Goal: Information Seeking & Learning: Learn about a topic

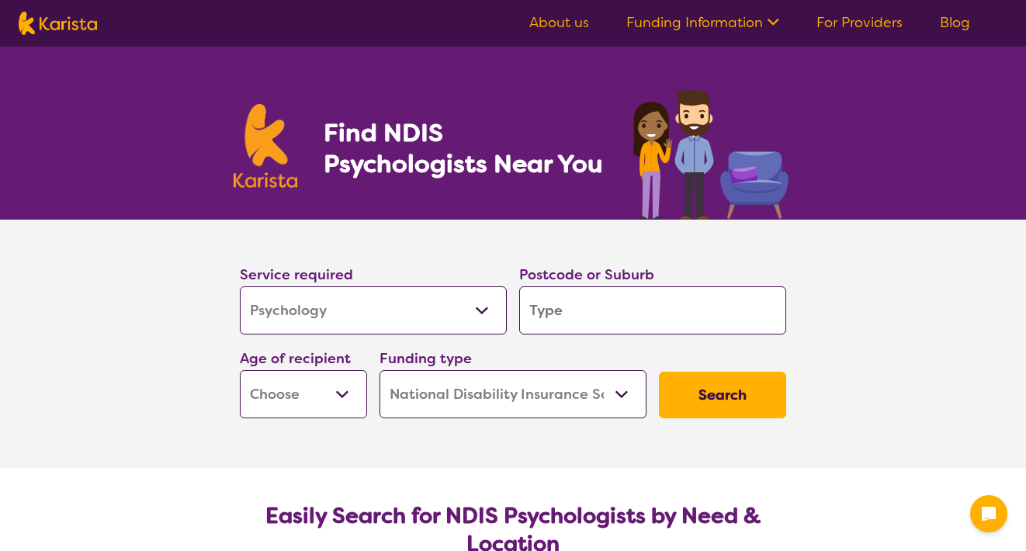
select select "Psychology"
select select "NDIS"
select select "Psychology"
select select "NDIS"
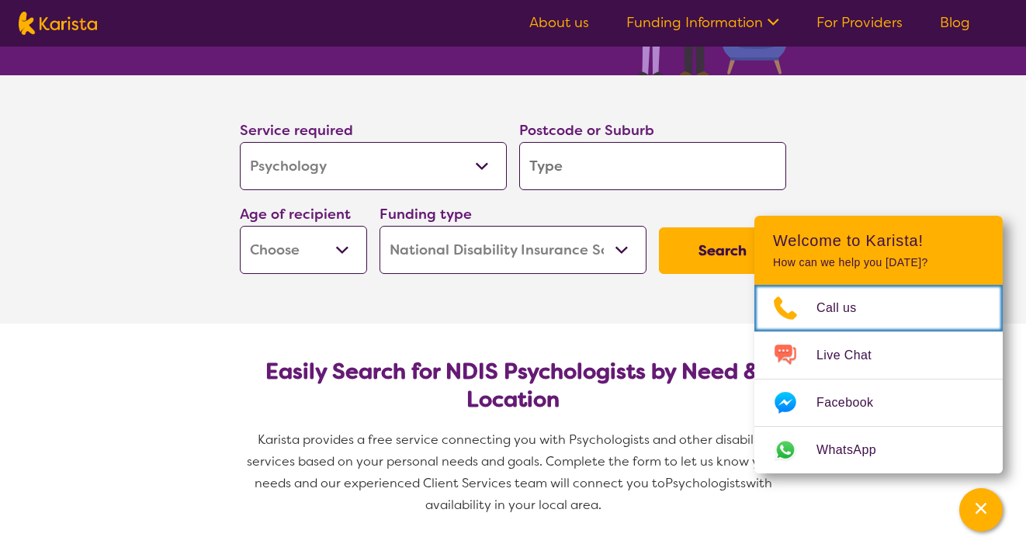
scroll to position [144, 0]
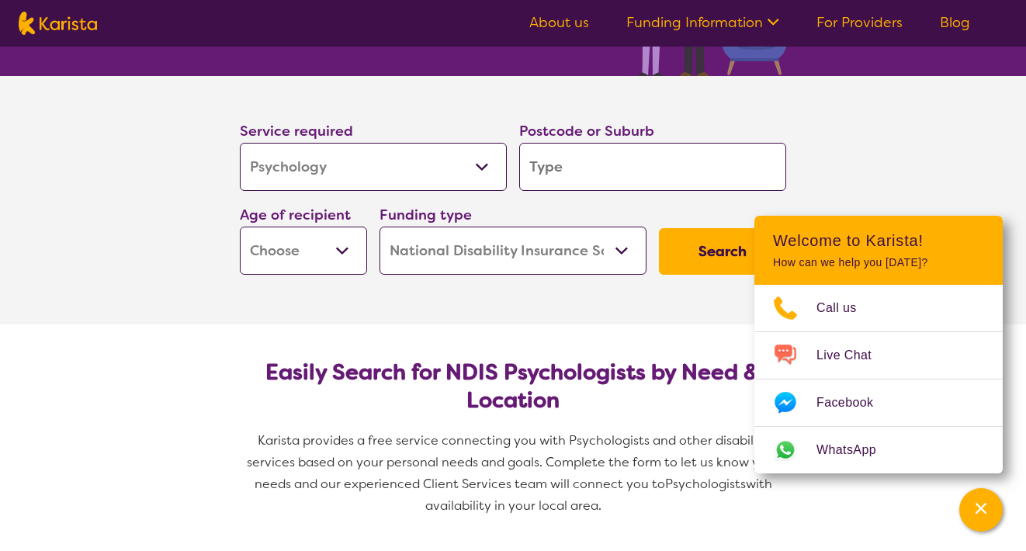
click at [567, 152] on input "search" at bounding box center [652, 167] width 267 height 48
type input "3"
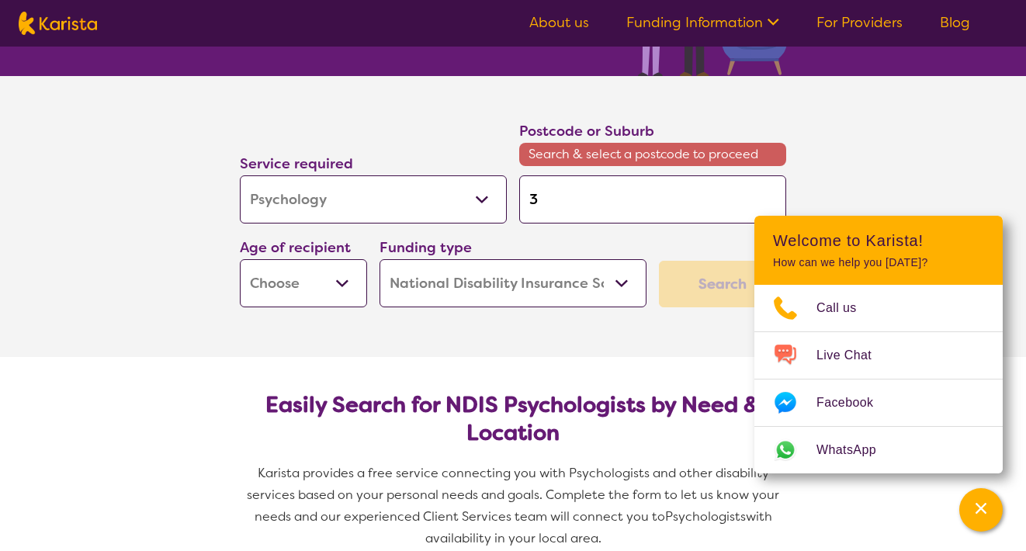
type input "38"
type input "381"
type input "3810"
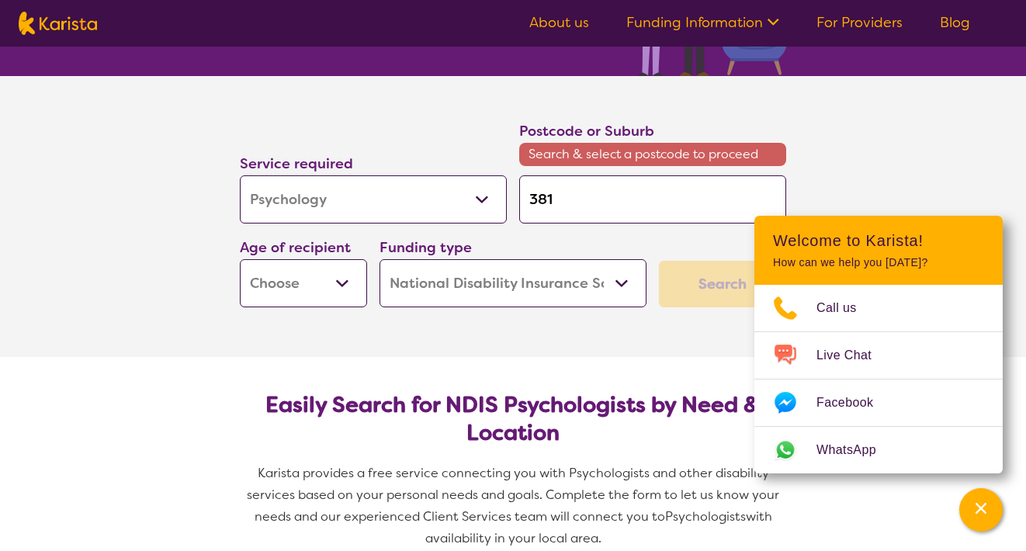
type input "3810"
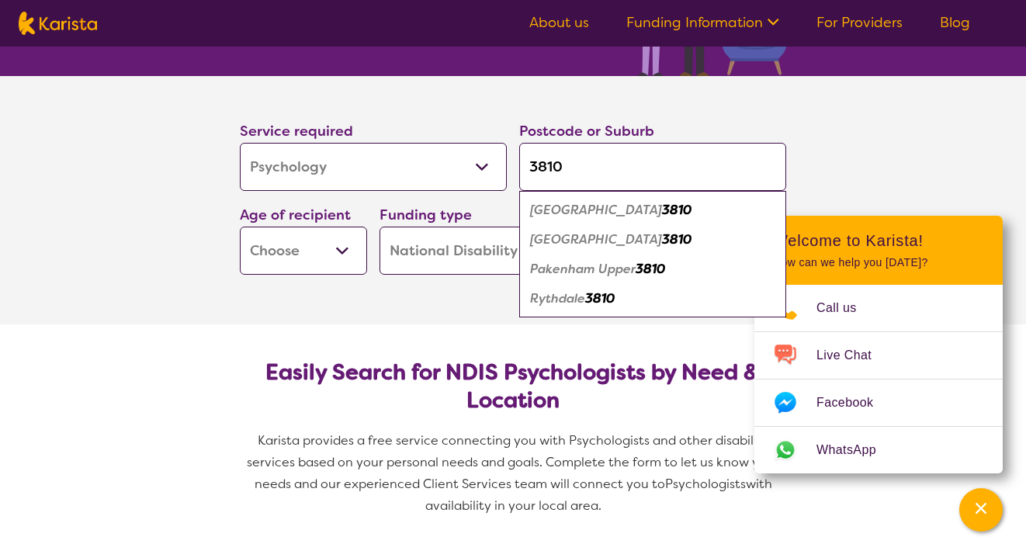
type input "3810"
click at [362, 255] on select "Early Childhood - 0 to 9 Child - 10 to 11 Adolescent - 12 to 17 Adult - 18 to 6…" at bounding box center [303, 251] width 127 height 48
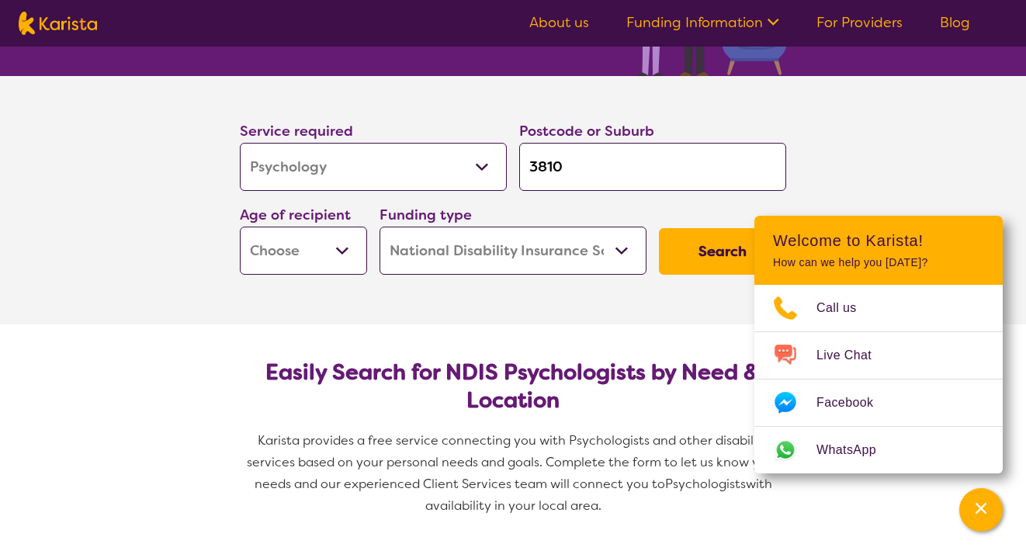
select select "AD"
click at [610, 165] on input "3810" at bounding box center [652, 167] width 267 height 48
type input "3810"
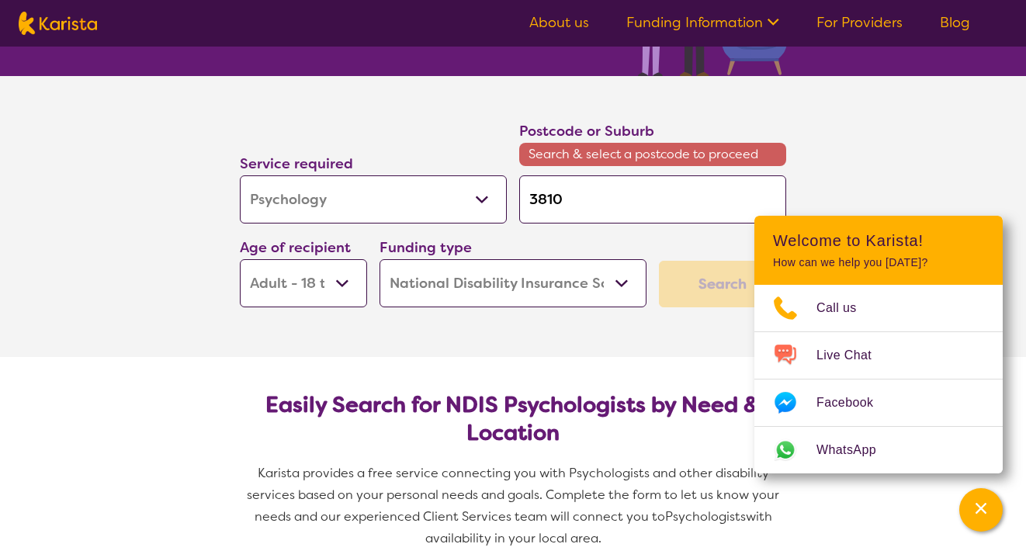
click at [550, 208] on input "3810" at bounding box center [652, 199] width 267 height 48
type input "381"
type input "3810"
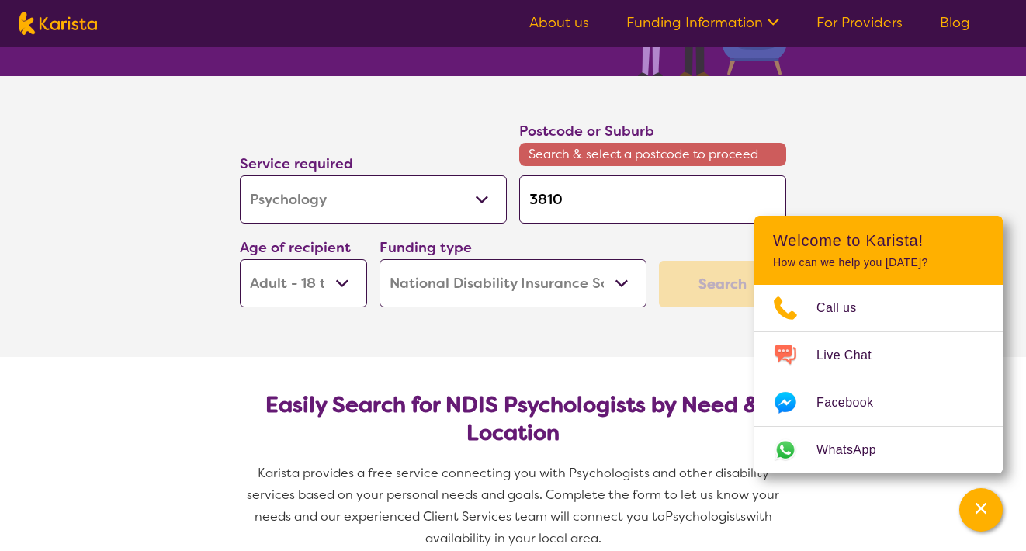
click at [559, 270] on select "Home Care Package (HCP) National Disability Insurance Scheme (NDIS) I don't know" at bounding box center [513, 283] width 267 height 48
click at [596, 206] on input "3810" at bounding box center [652, 199] width 267 height 48
click at [664, 380] on section "Easily Search for NDIS Psychologists by Need & Location Karista provides a free…" at bounding box center [513, 465] width 596 height 216
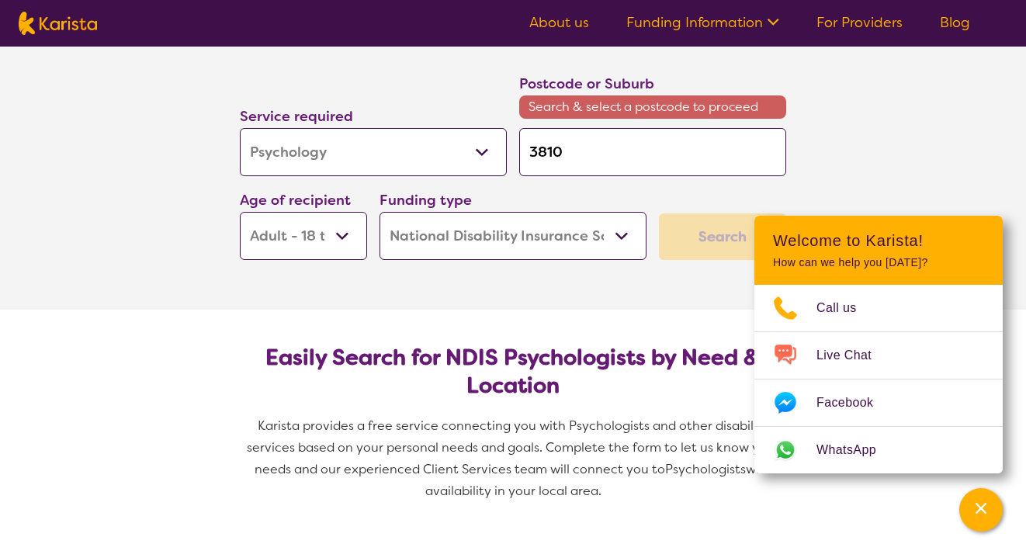
scroll to position [196, 0]
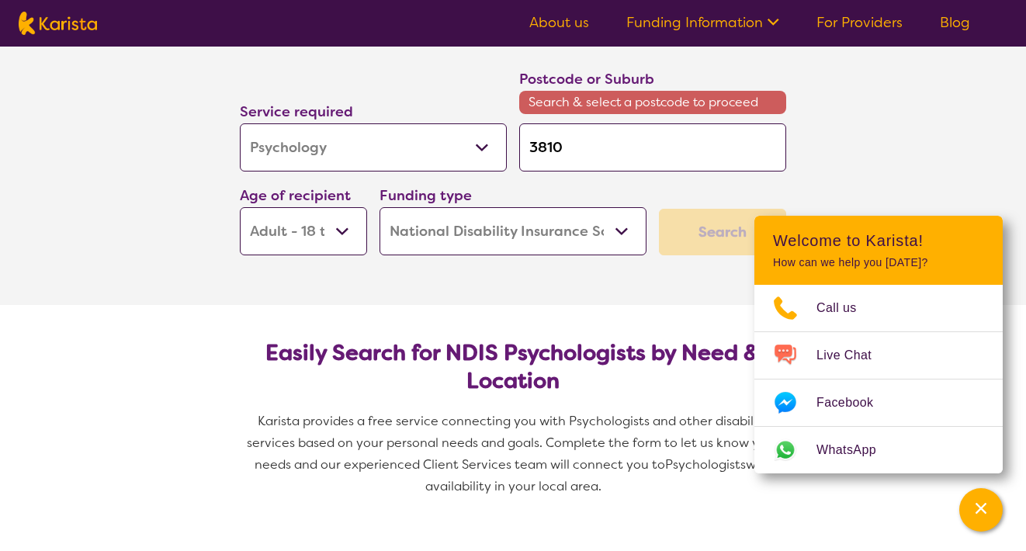
click at [676, 131] on input "3810" at bounding box center [652, 147] width 267 height 48
type input "381"
type input "38"
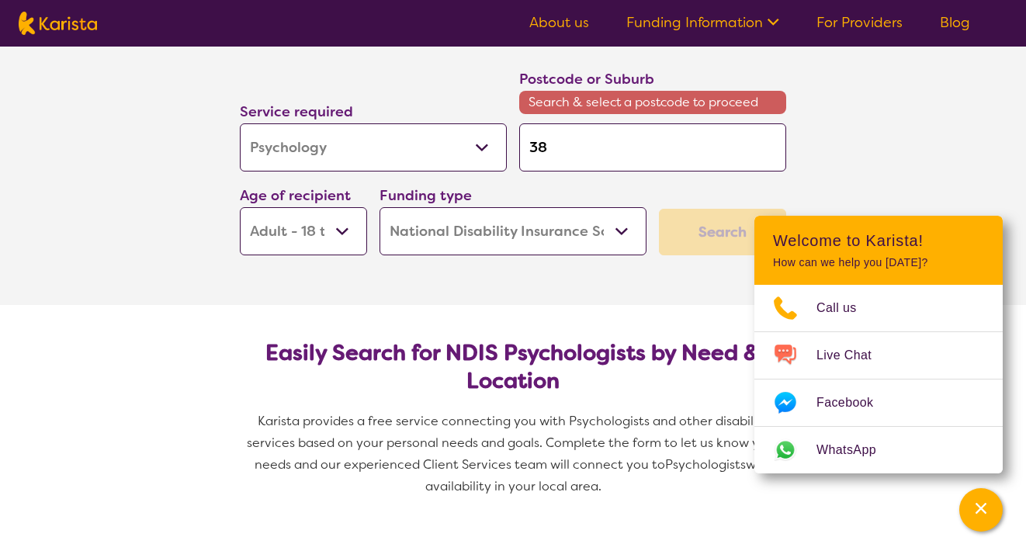
type input "3"
type input "38"
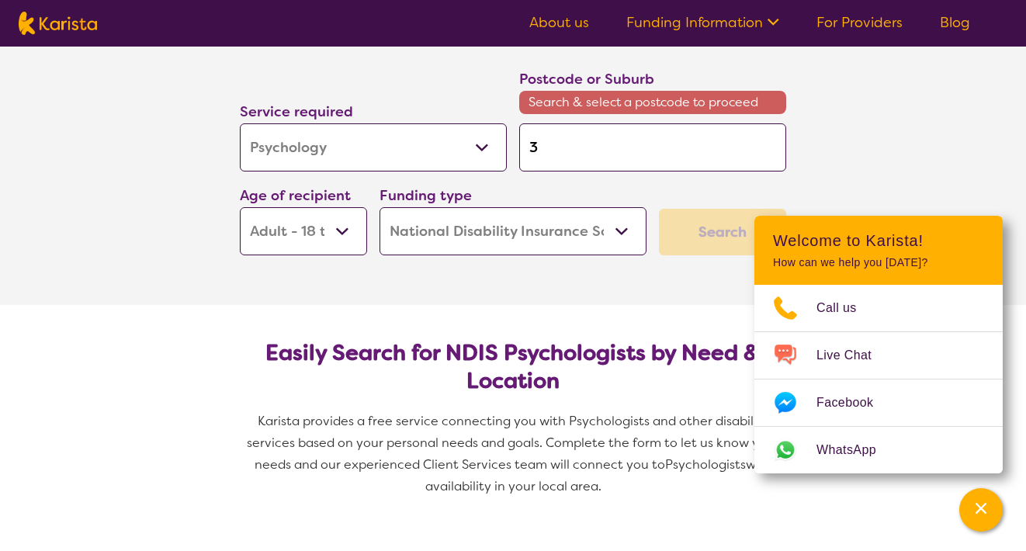
type input "38"
type input "381"
type input "3810"
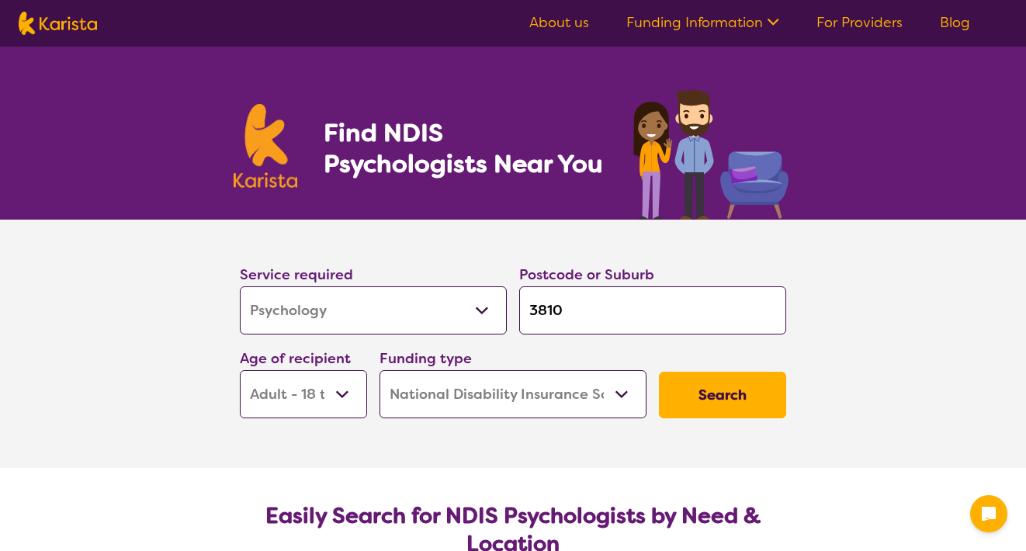
select select "Psychology"
select select "AD"
select select "NDIS"
select select "Psychology"
select select "AD"
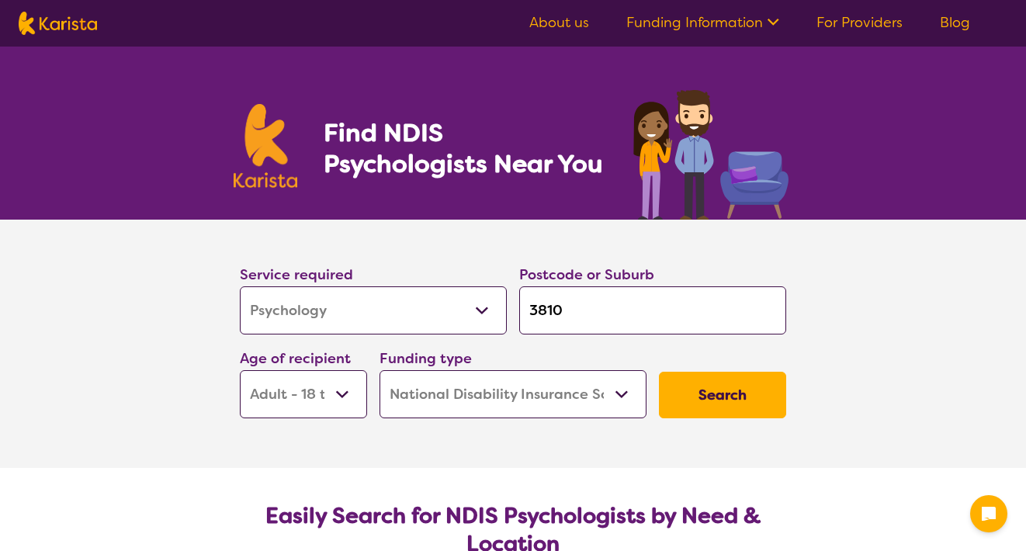
select select "NDIS"
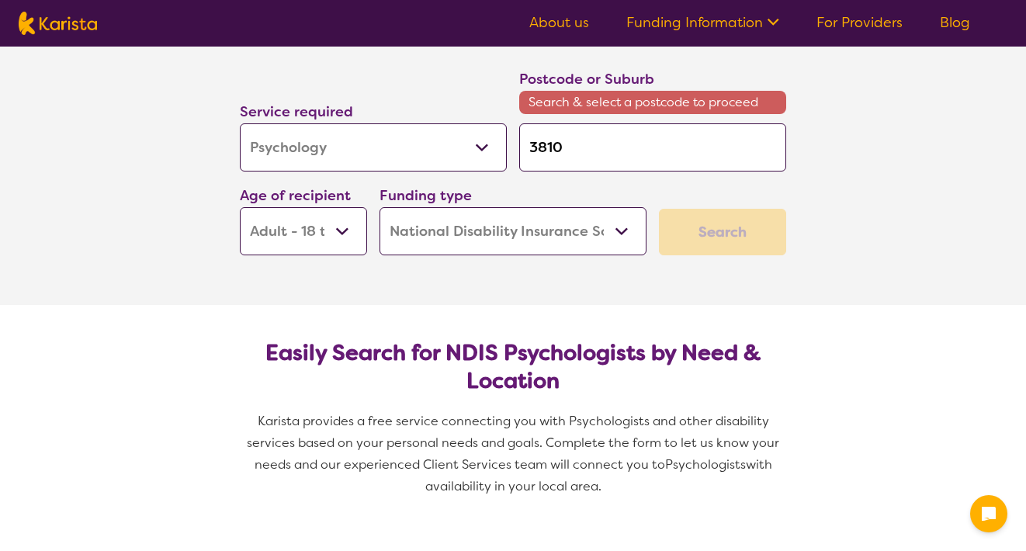
click at [594, 153] on input "3810" at bounding box center [652, 147] width 267 height 48
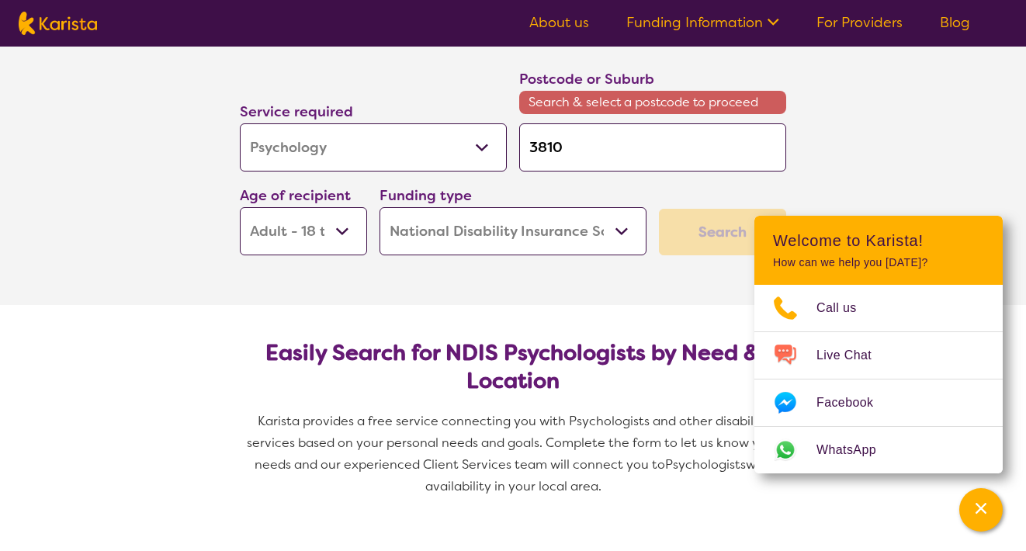
type input "381"
type input "38"
type input "3"
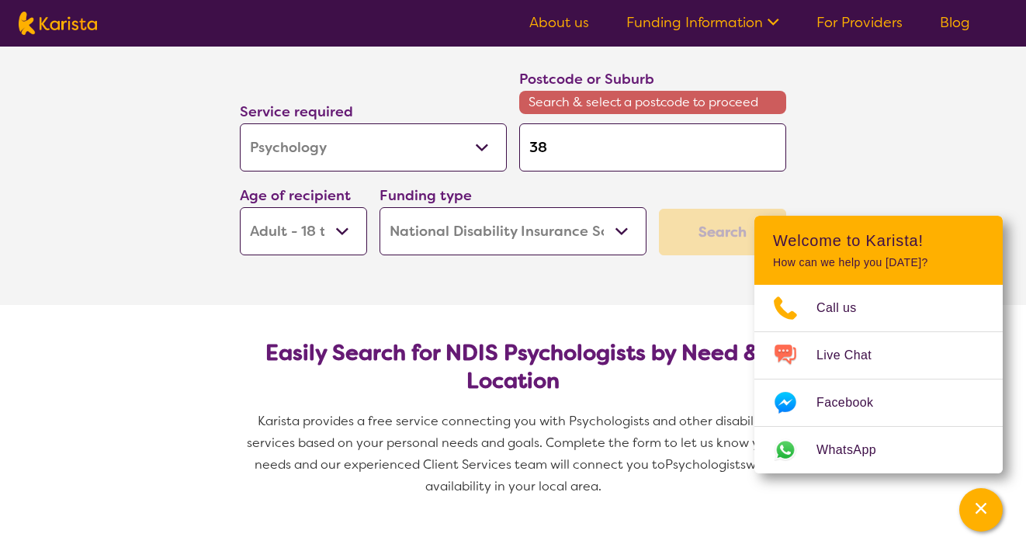
type input "3"
click at [481, 143] on select "Allied Health Assistant Assessment ([MEDICAL_DATA] or [MEDICAL_DATA]) Behaviour…" at bounding box center [373, 147] width 267 height 48
click at [564, 142] on input "search" at bounding box center [652, 147] width 267 height 48
type input "3"
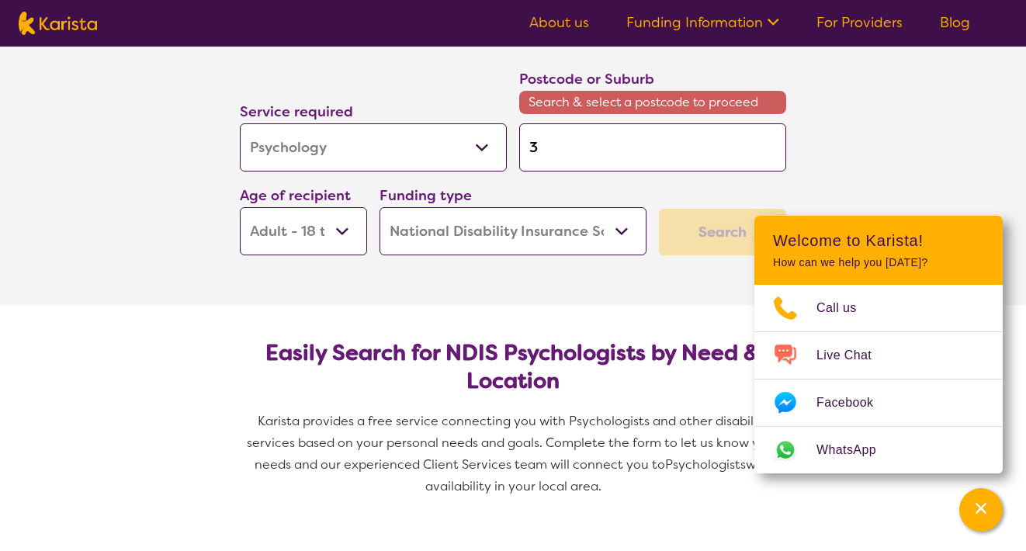
type input "38"
type input "381"
type input "3810"
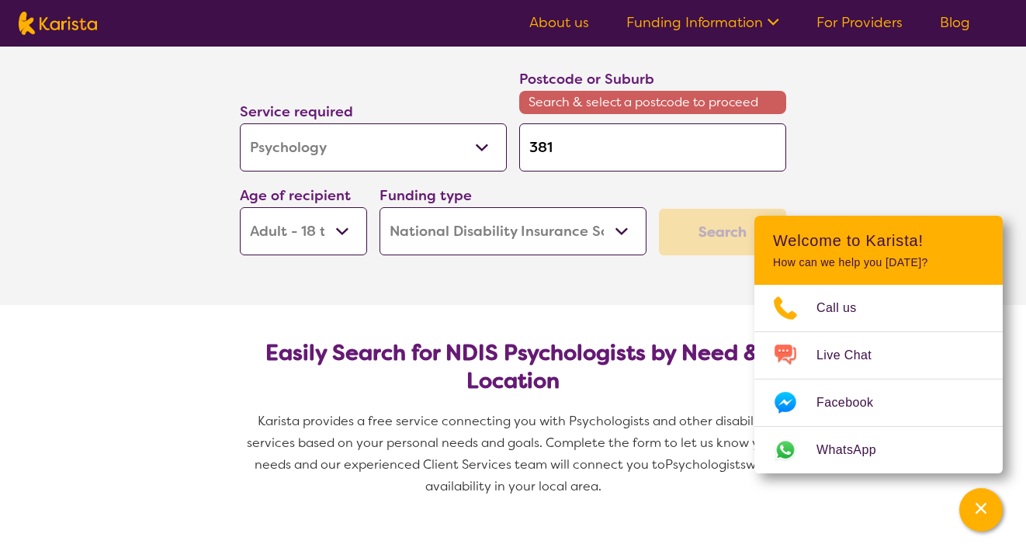
type input "3810"
click at [331, 223] on select "Early Childhood - 0 to 9 Child - 10 to 11 Adolescent - 12 to 17 Adult - 18 to 6…" at bounding box center [303, 231] width 127 height 48
click at [503, 227] on select "Home Care Package (HCP) National Disability Insurance Scheme (NDIS) I don't know" at bounding box center [513, 231] width 267 height 48
click at [713, 236] on div "Search" at bounding box center [722, 232] width 127 height 47
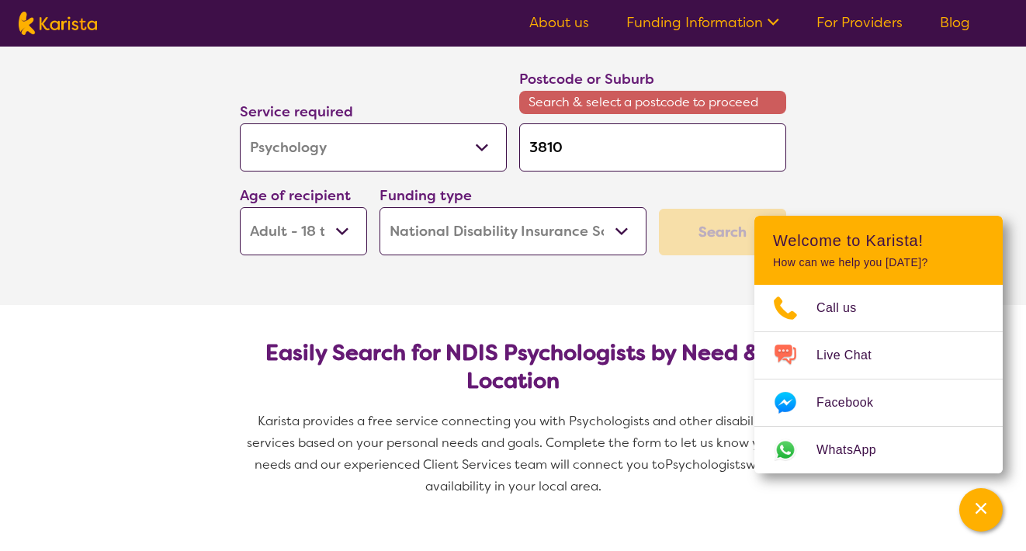
click at [713, 236] on div "Search" at bounding box center [722, 232] width 127 height 47
click at [695, 144] on input "3810" at bounding box center [652, 147] width 267 height 48
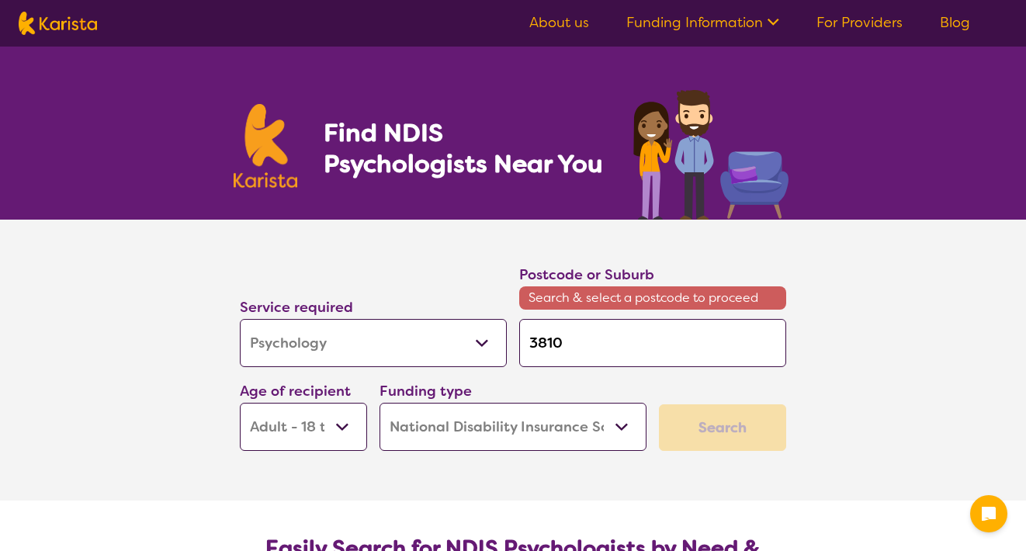
select select "Psychology"
select select "AD"
select select "NDIS"
select select "Psychology"
select select "AD"
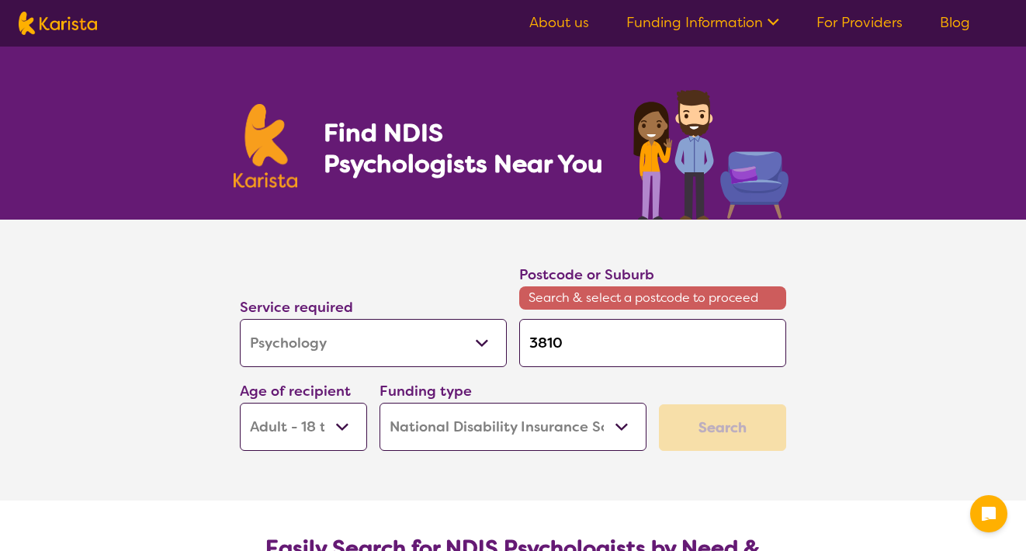
select select "NDIS"
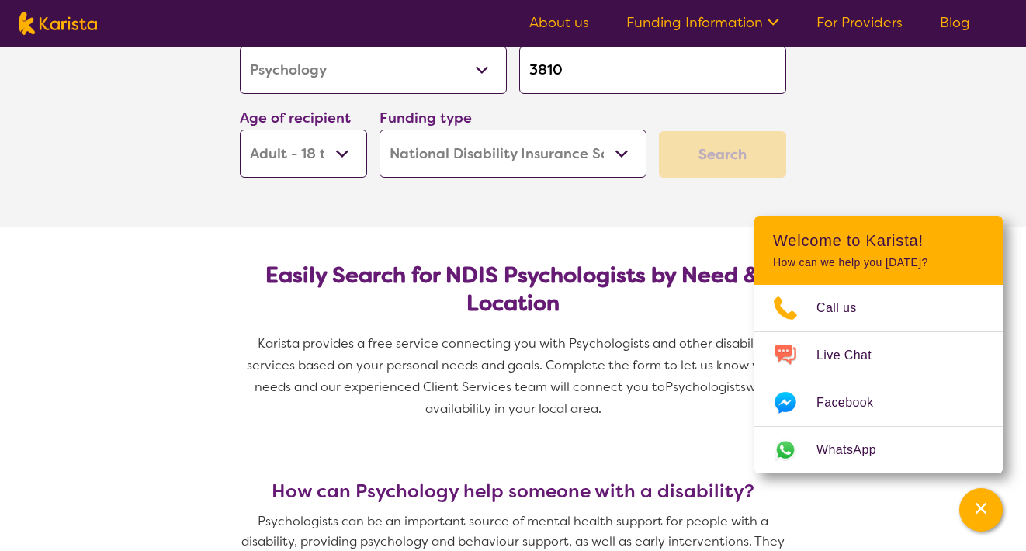
scroll to position [261, 0]
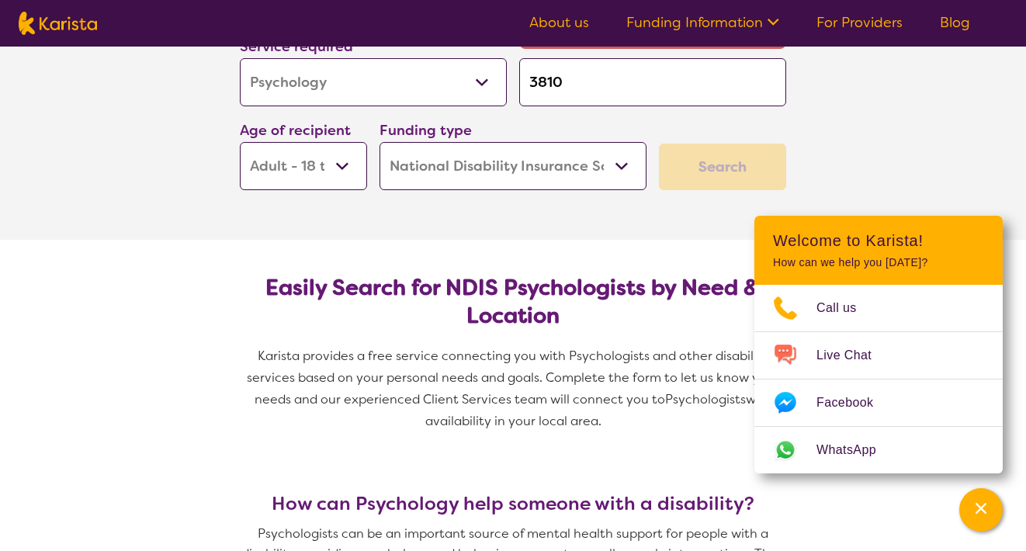
click at [622, 83] on input "3810" at bounding box center [652, 82] width 267 height 48
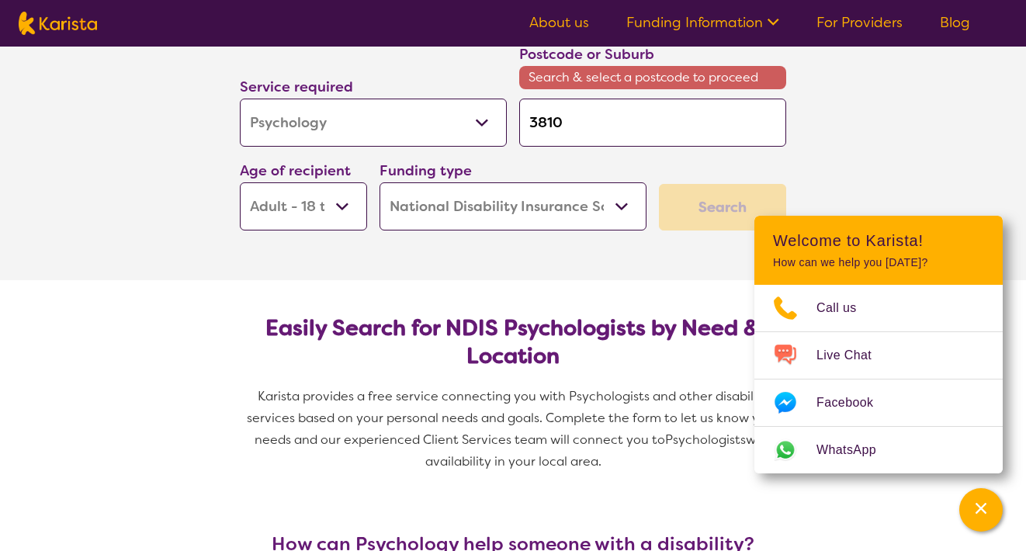
scroll to position [212, 0]
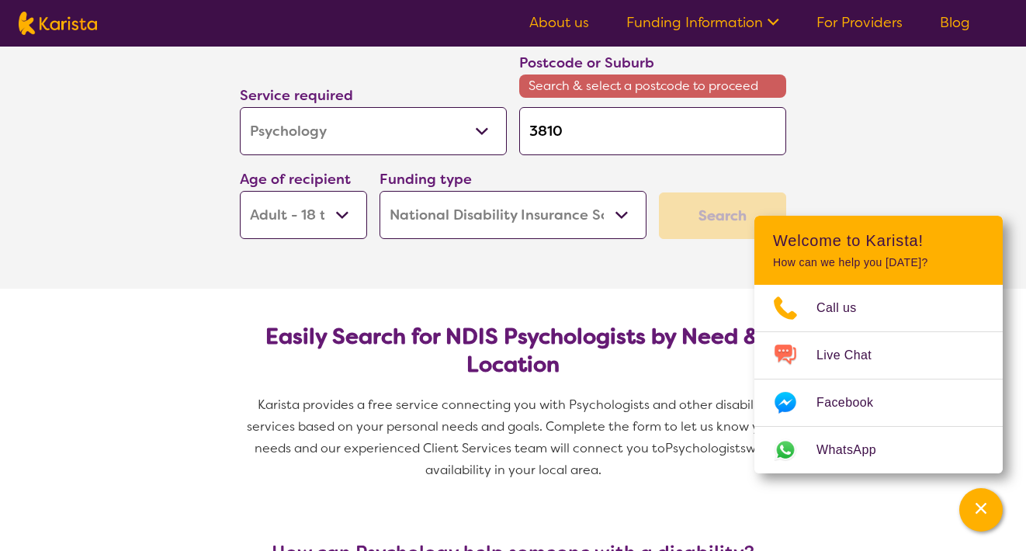
click at [687, 22] on link "Funding Information" at bounding box center [702, 22] width 153 height 19
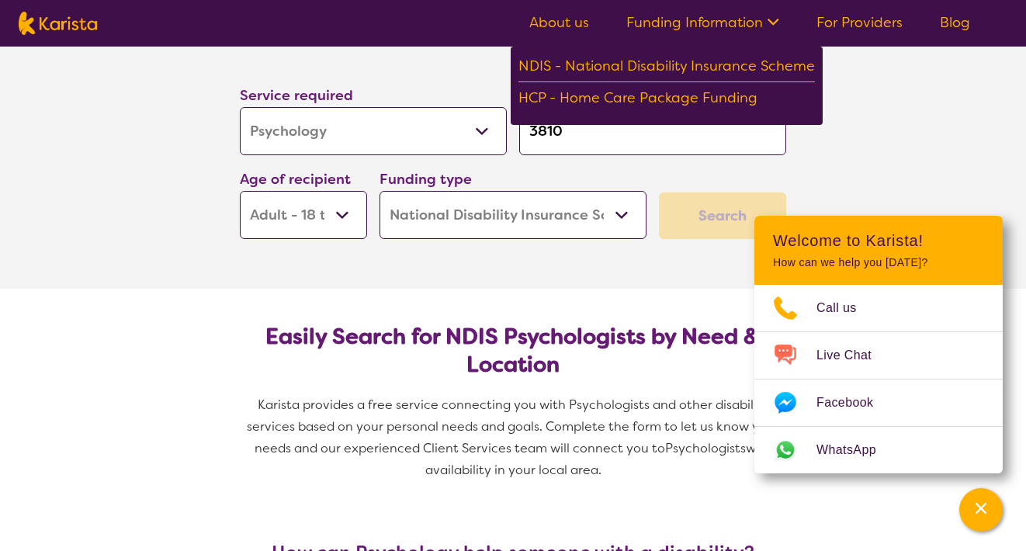
click at [687, 22] on link "Funding Information" at bounding box center [702, 22] width 153 height 19
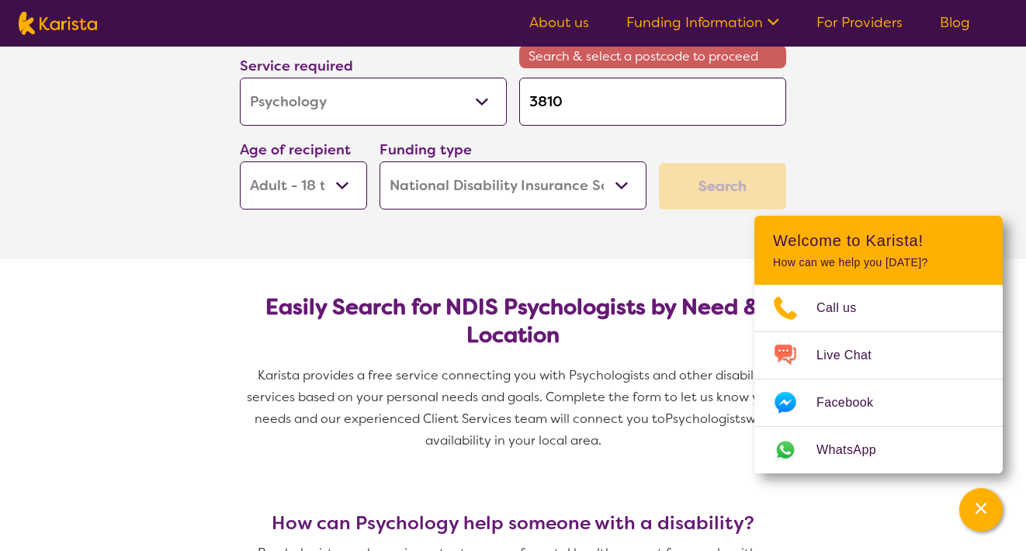
scroll to position [242, 0]
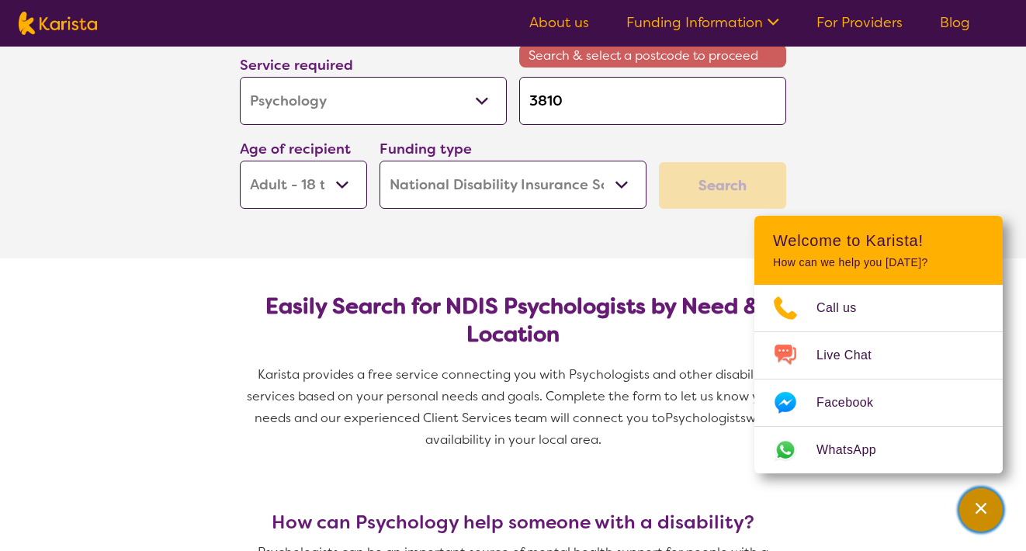
click at [970, 507] on div "Channel Menu" at bounding box center [980, 510] width 31 height 34
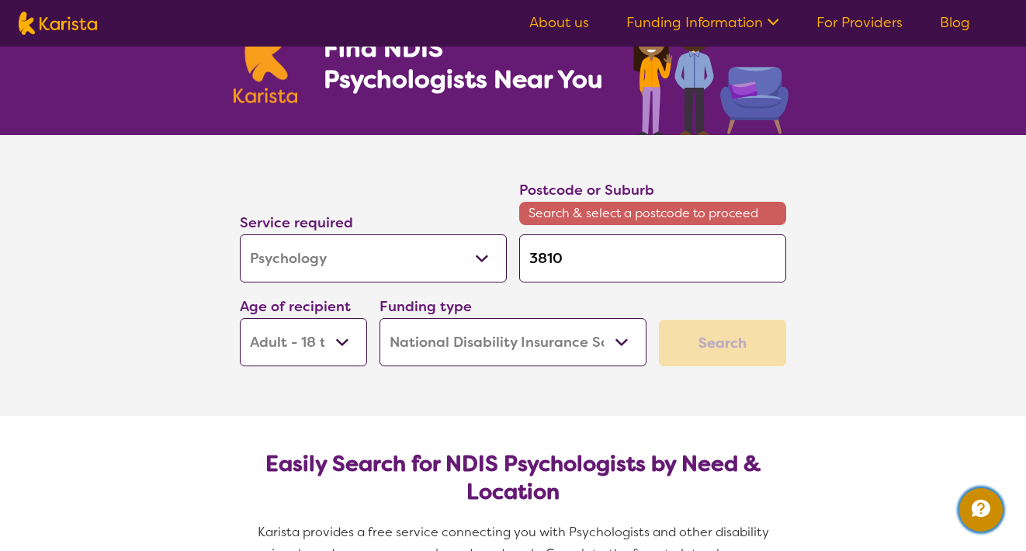
scroll to position [0, 0]
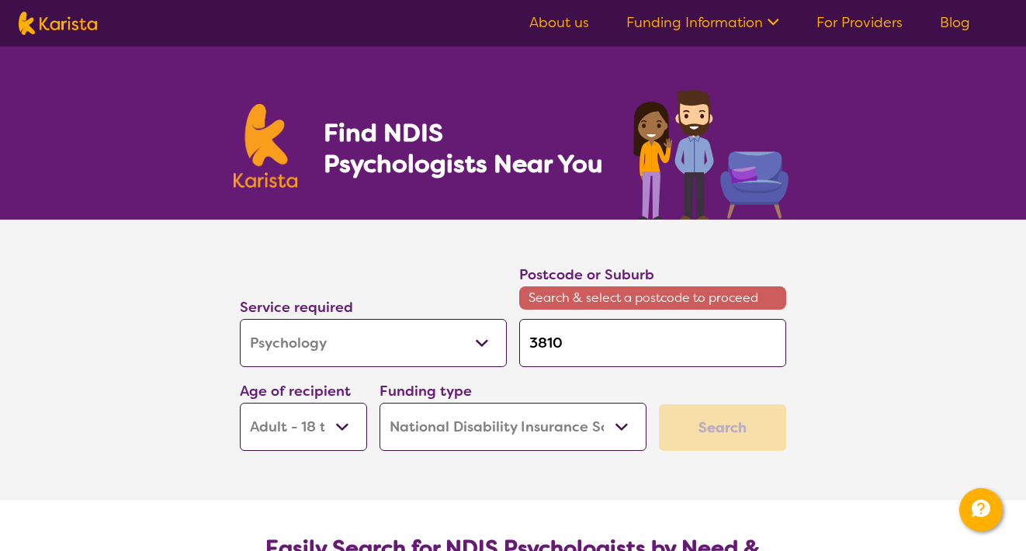
click at [629, 341] on input "3810" at bounding box center [652, 343] width 267 height 48
click at [426, 332] on select "Allied Health Assistant Assessment ([MEDICAL_DATA] or [MEDICAL_DATA]) Behaviour…" at bounding box center [373, 343] width 267 height 48
click at [579, 348] on input "3810" at bounding box center [652, 343] width 267 height 48
type input "381"
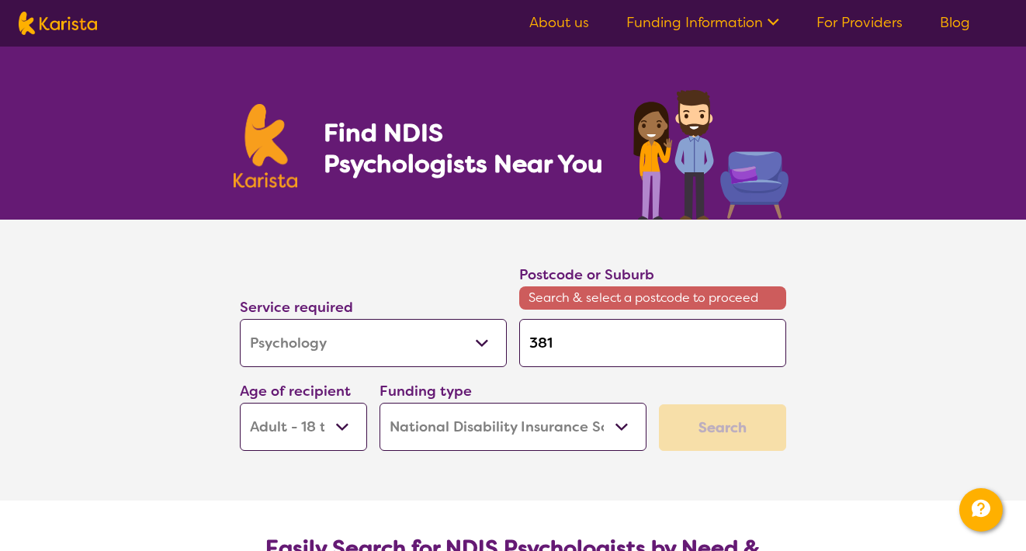
type input "38"
type input "3"
type input "p"
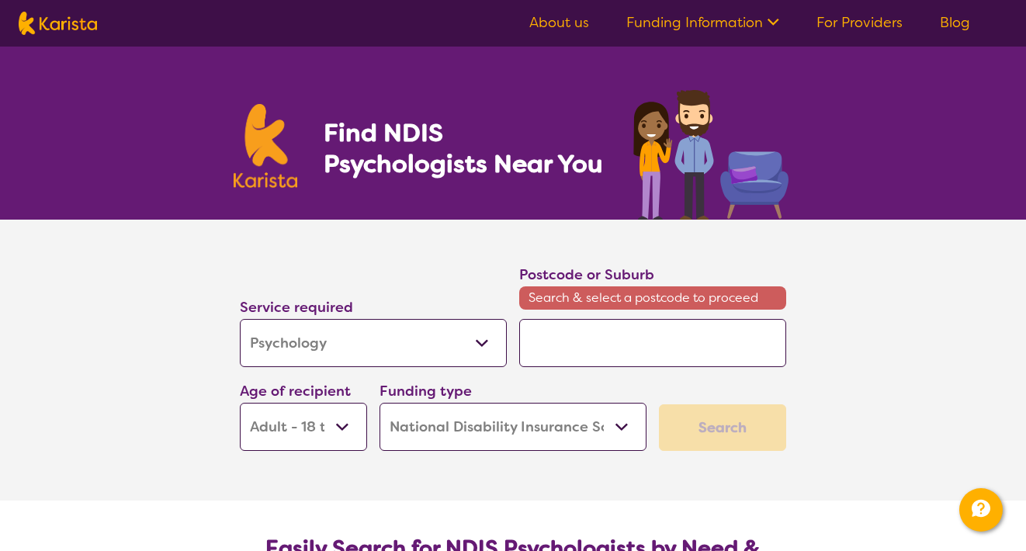
type input "p"
type input "pa"
type input "pak"
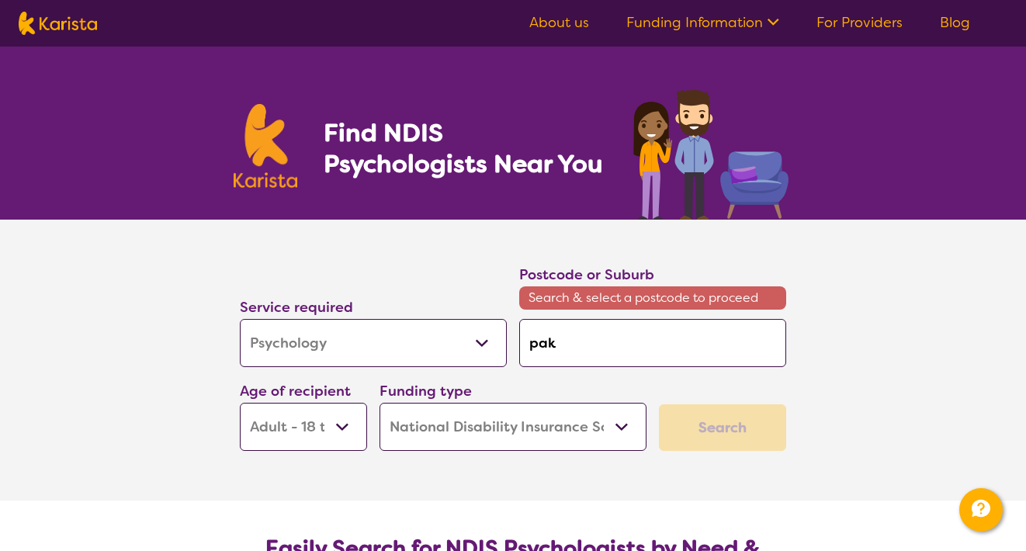
type input "pake"
type input "paken"
type input "pake"
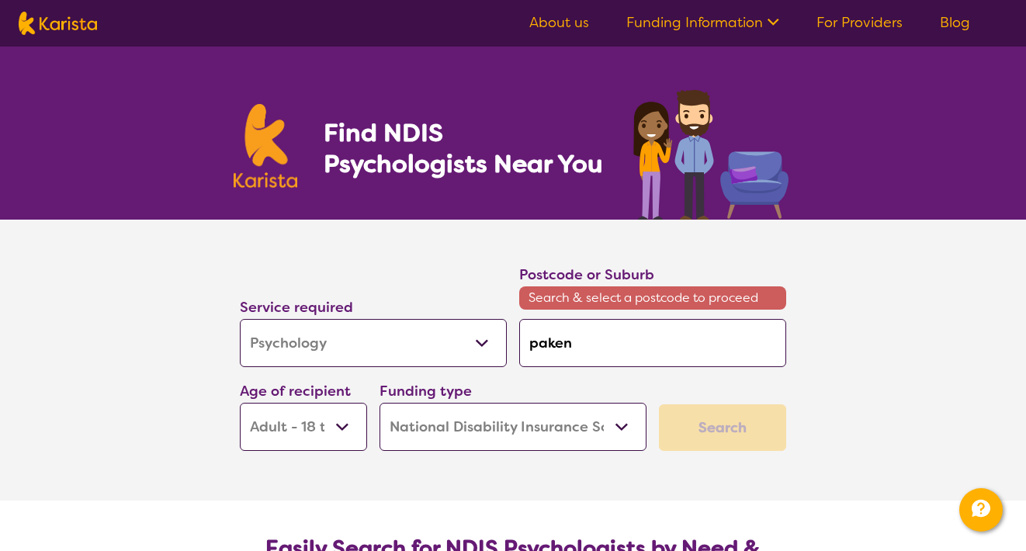
type input "pake"
type input "pak"
type input "pa"
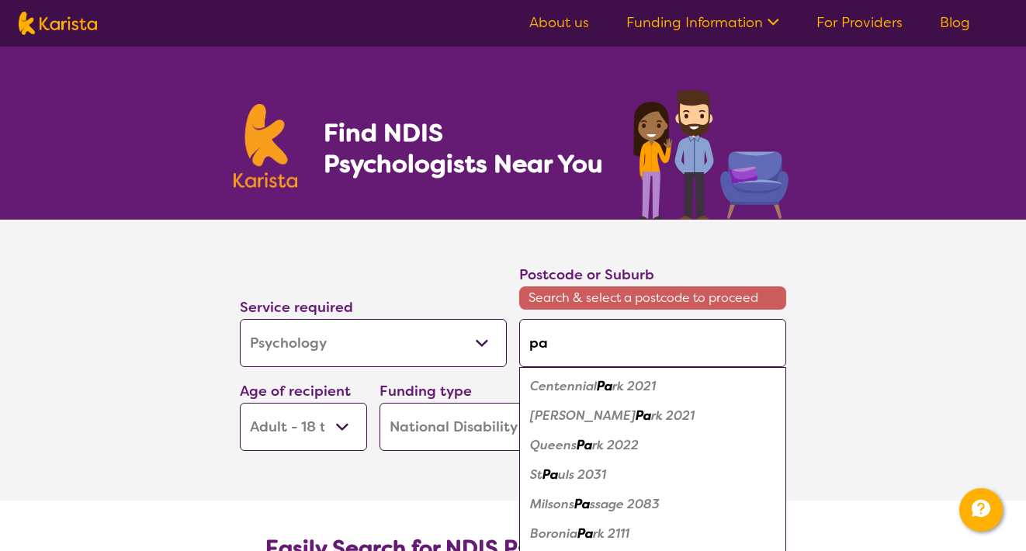
type input "pak"
type input "pake"
type input "paken"
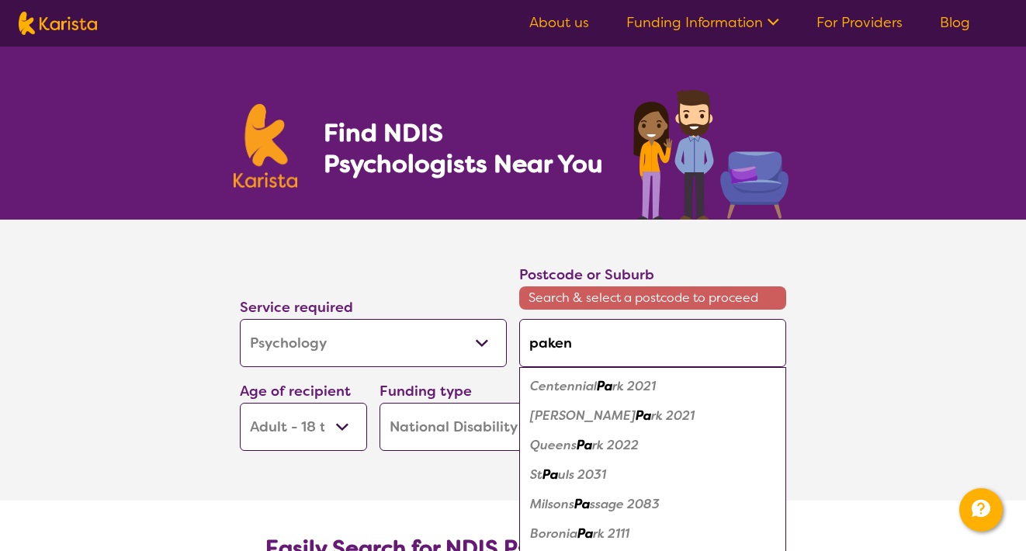
type input "paken"
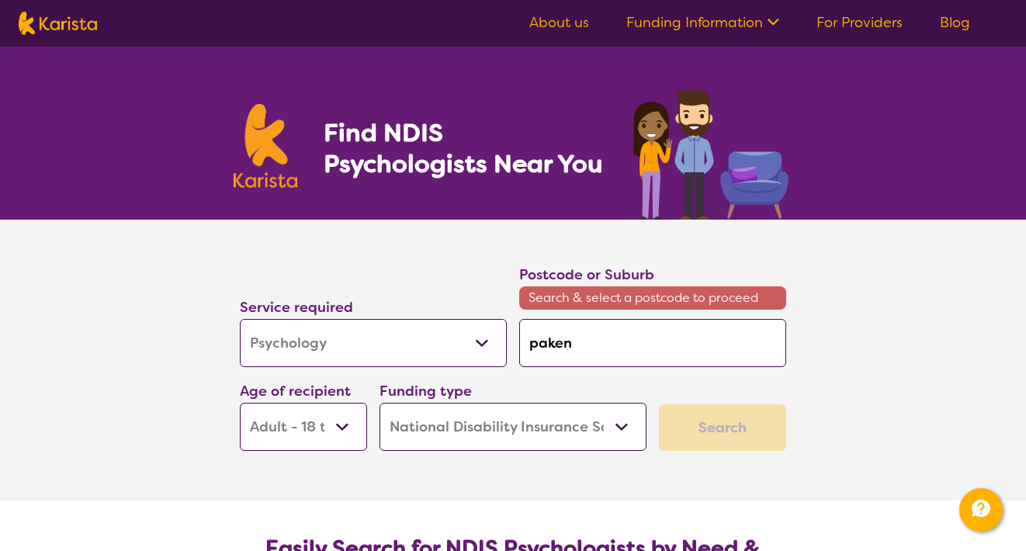
type input "pakenh"
type input "pakenha"
type input "pakenham"
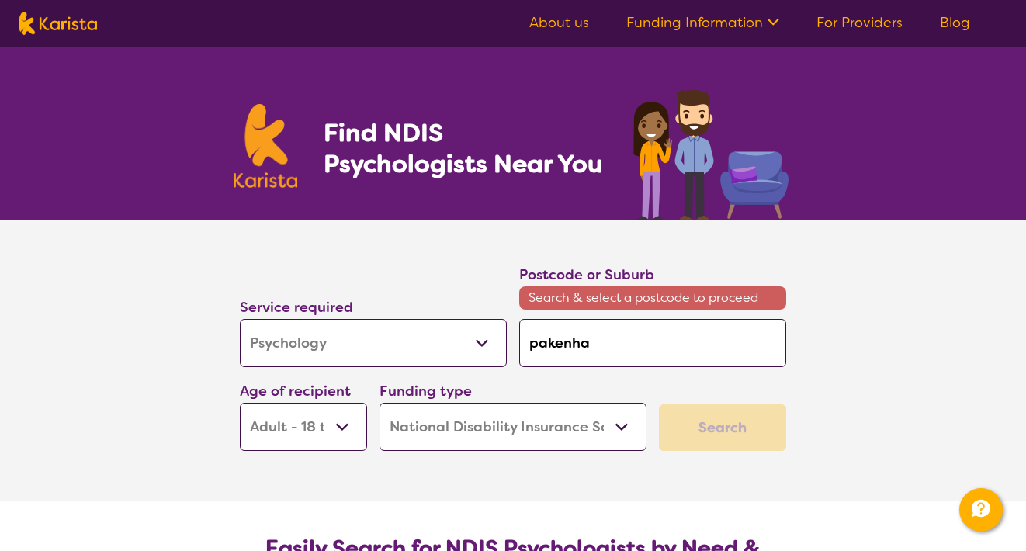
type input "pakenham"
type input "pakenhame"
